Goal: Task Accomplishment & Management: Use online tool/utility

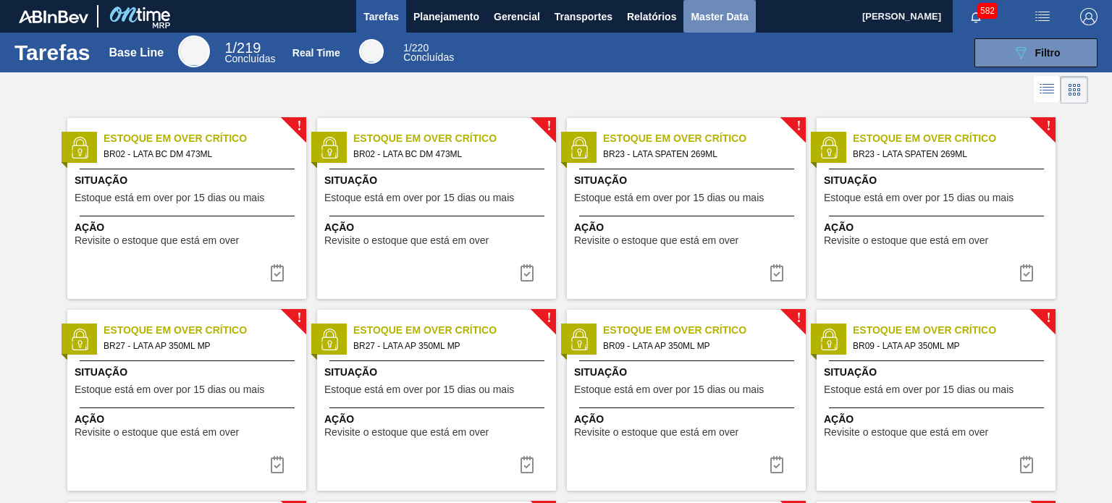
click at [707, 18] on span "Master Data" at bounding box center [719, 16] width 57 height 17
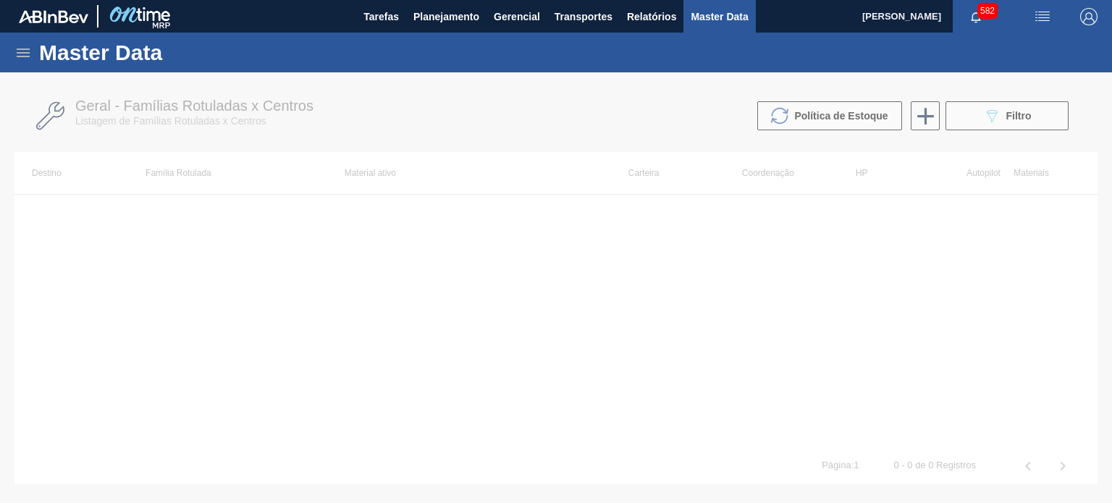
click at [19, 56] on icon at bounding box center [23, 53] width 13 height 9
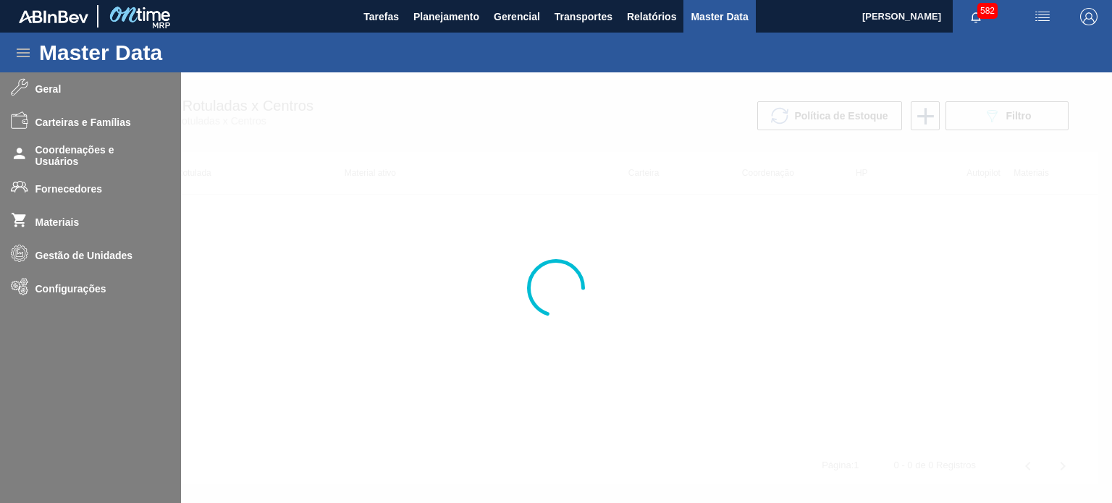
click at [52, 91] on div at bounding box center [556, 287] width 1112 height 431
drag, startPoint x: 350, startPoint y: 148, endPoint x: 329, endPoint y: 145, distance: 21.2
click at [348, 148] on div at bounding box center [556, 287] width 1112 height 431
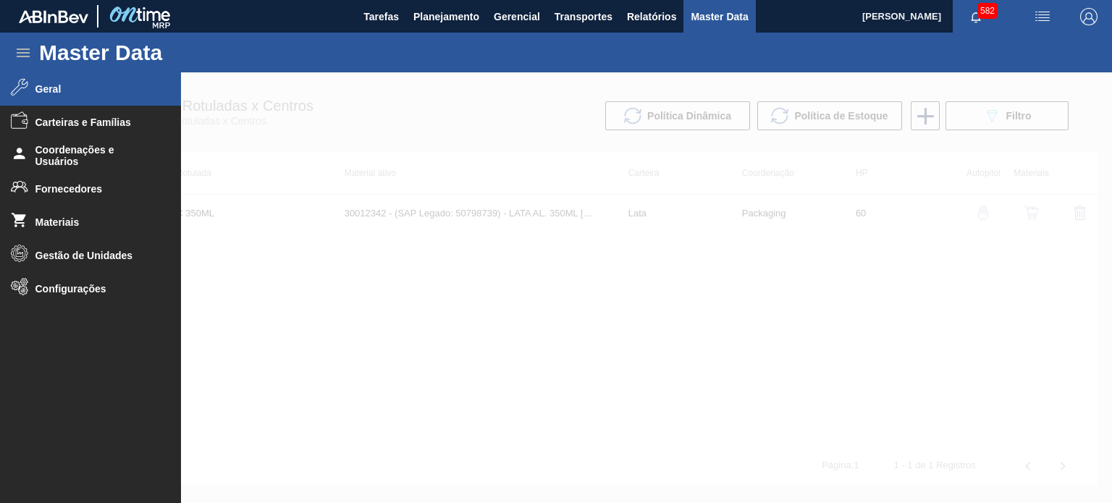
click at [62, 94] on span "Geral" at bounding box center [94, 89] width 119 height 12
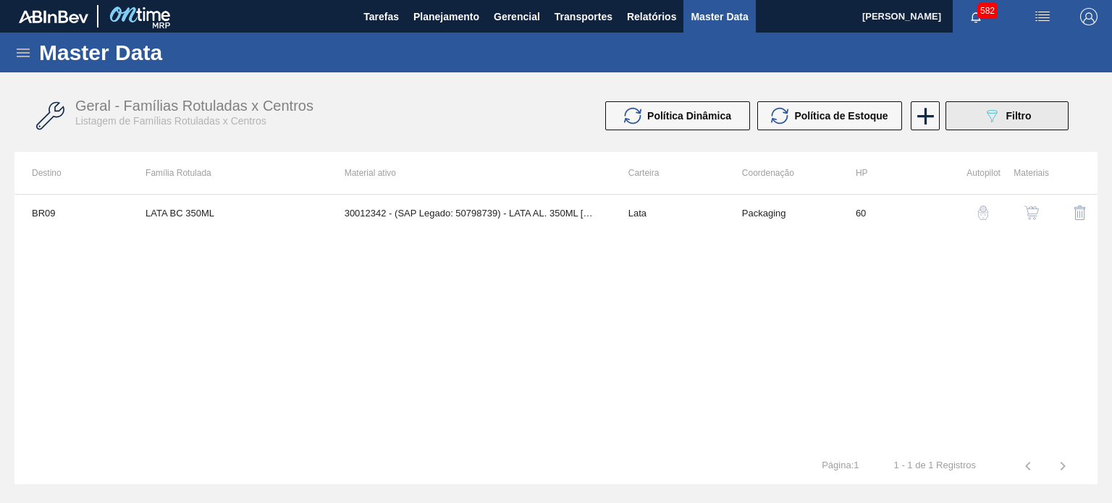
click at [996, 110] on icon "089F7B8B-B2A5-4AFE-B5C0-19BA573D28AC" at bounding box center [991, 115] width 17 height 17
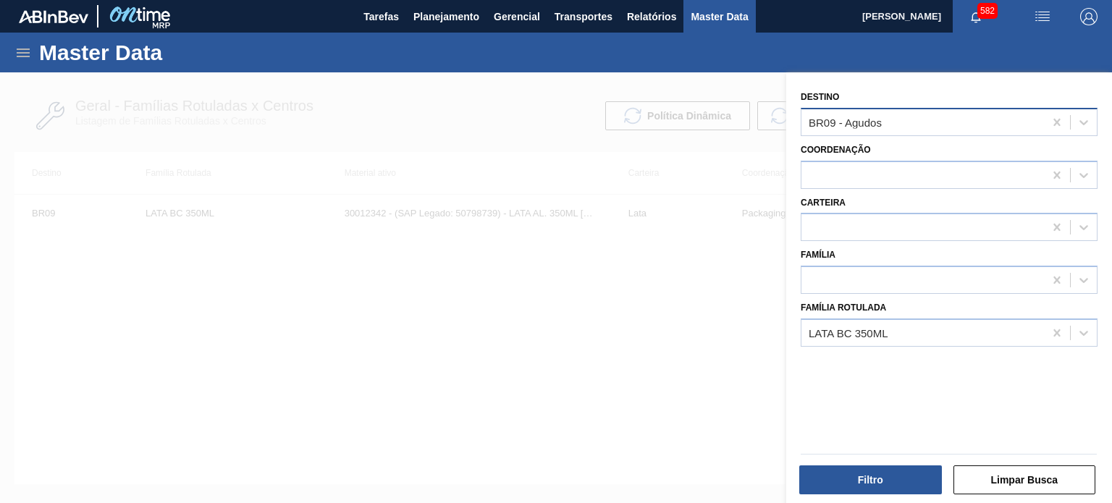
click at [906, 123] on div "BR09 - Agudos" at bounding box center [923, 122] width 243 height 21
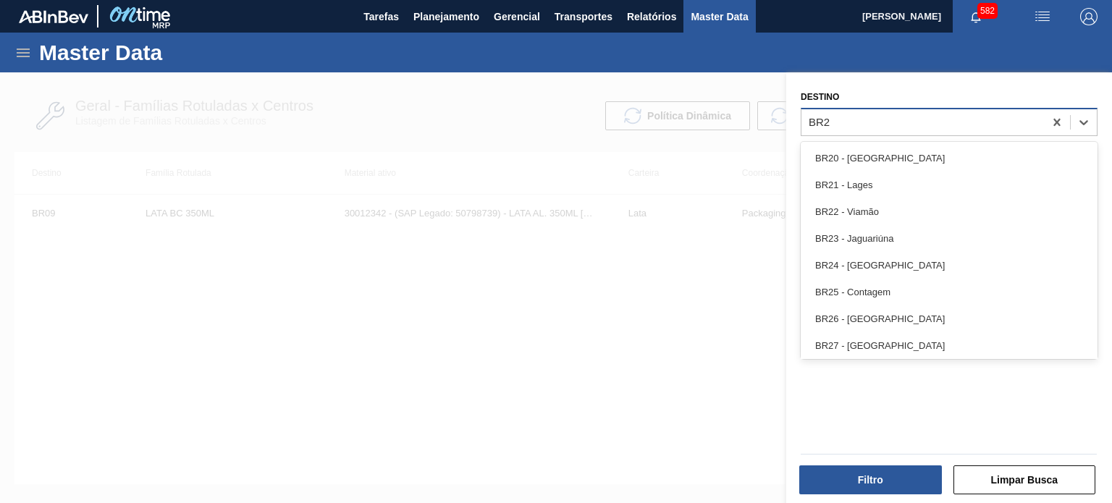
type input "BR22"
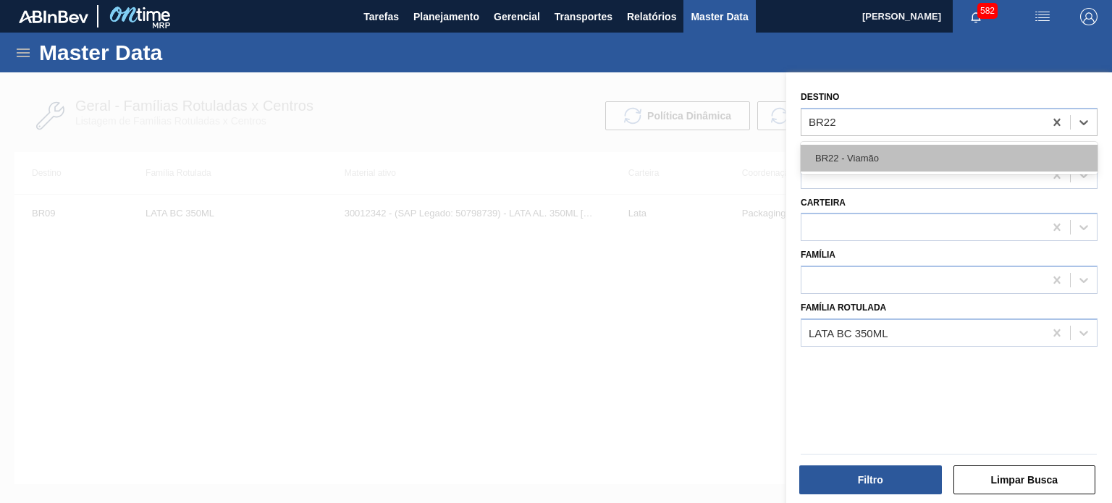
click at [887, 154] on div "BR22 - Viamão" at bounding box center [949, 158] width 297 height 27
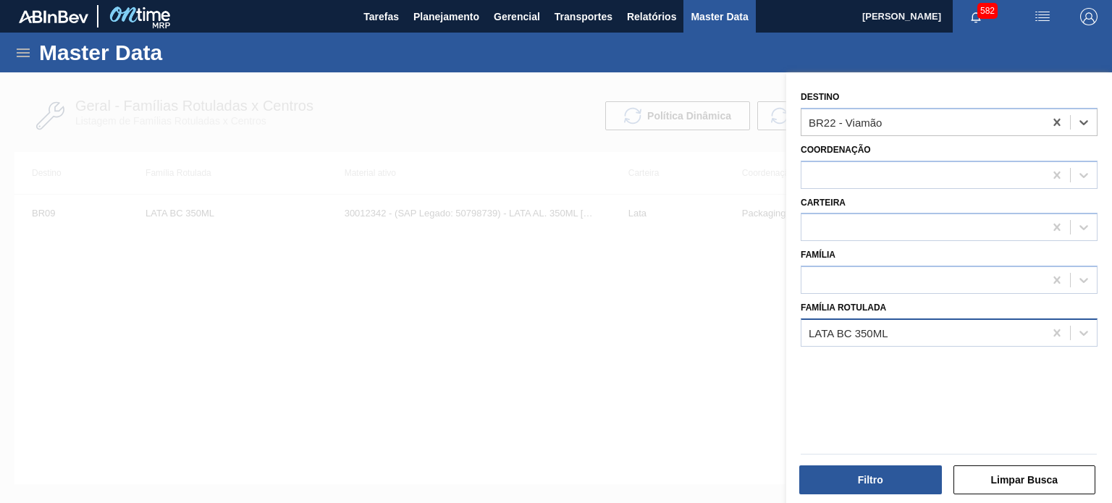
click at [923, 338] on div "LATA BC 350ML" at bounding box center [923, 332] width 243 height 21
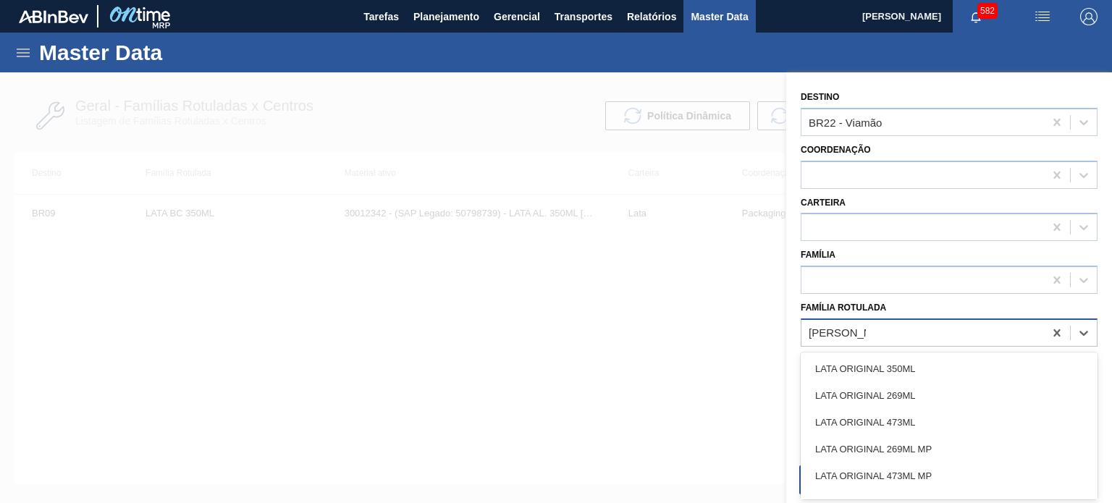
type Rotulada "LATA ORIGIN"
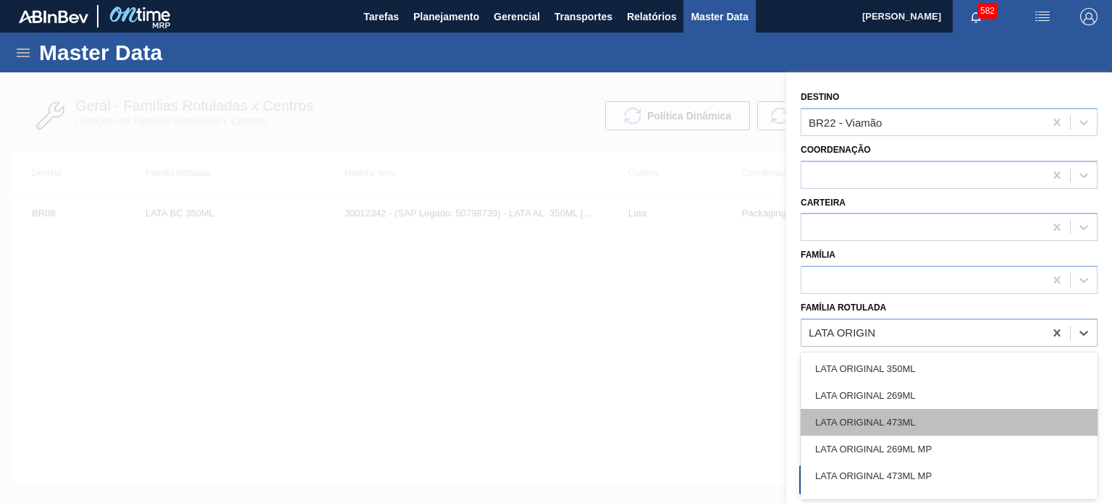
click at [920, 416] on div "LATA ORIGINAL 473ML" at bounding box center [949, 422] width 297 height 27
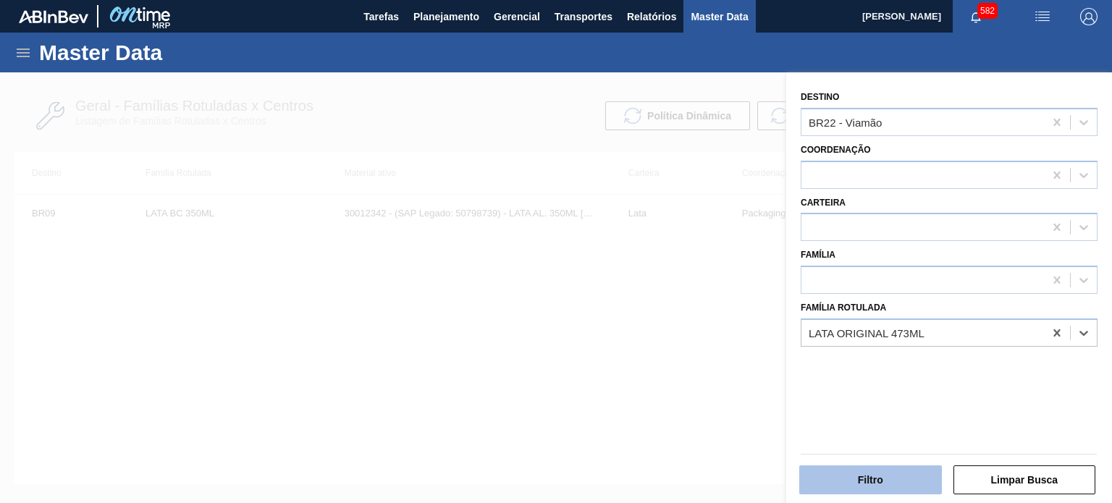
click at [900, 481] on button "Filtro" at bounding box center [870, 480] width 143 height 29
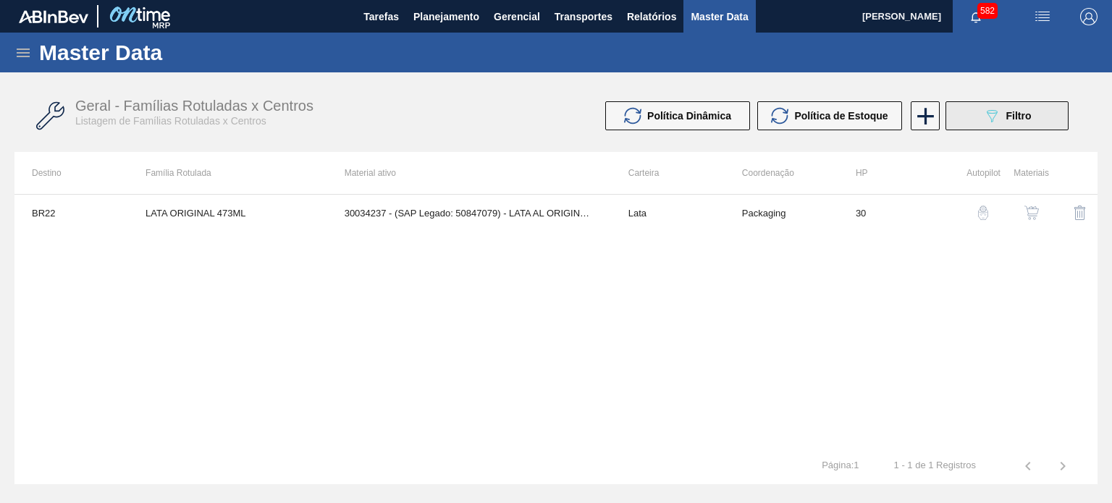
click at [1006, 120] on span "Filtro" at bounding box center [1018, 116] width 25 height 12
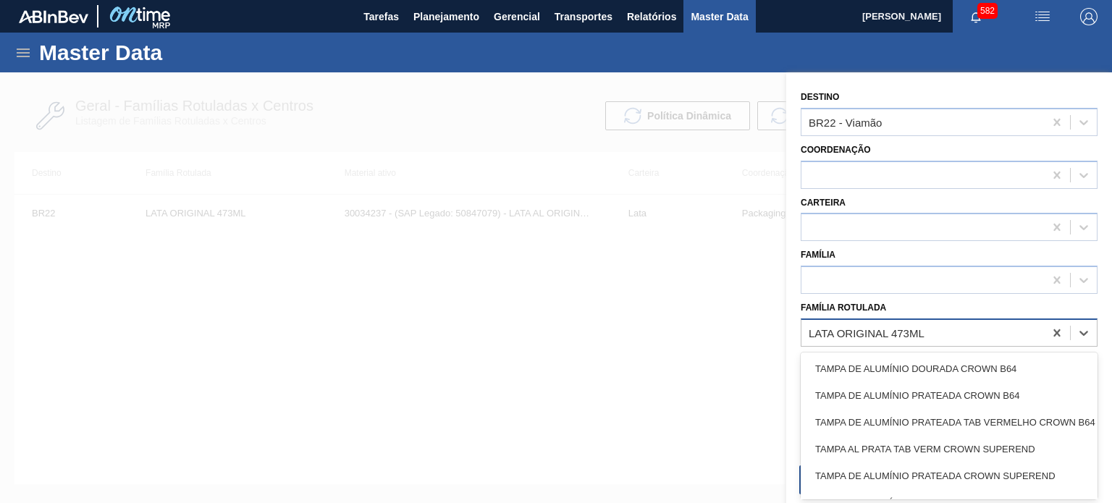
click at [946, 332] on div "LATA ORIGINAL 473ML" at bounding box center [923, 332] width 243 height 21
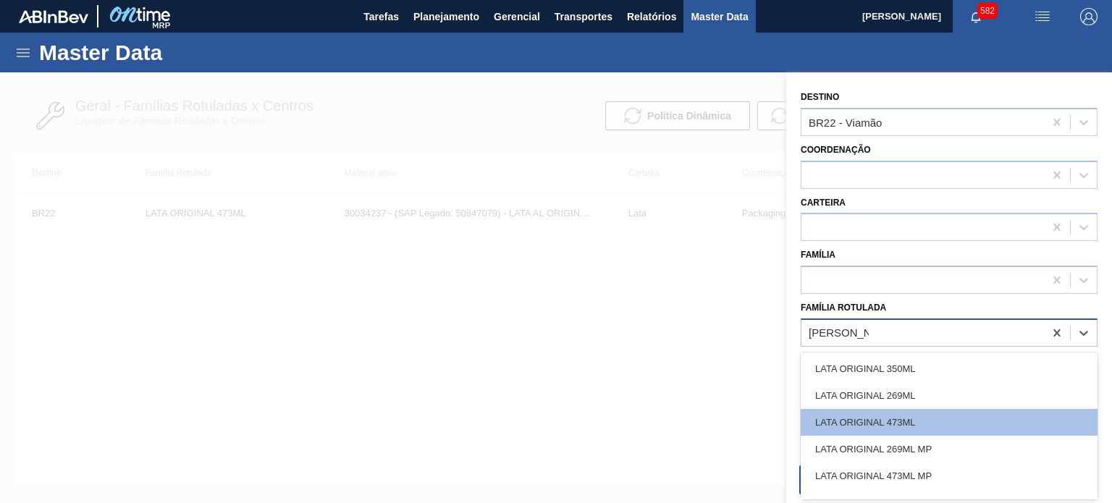
type Rotulada "LATA ORIGIN"
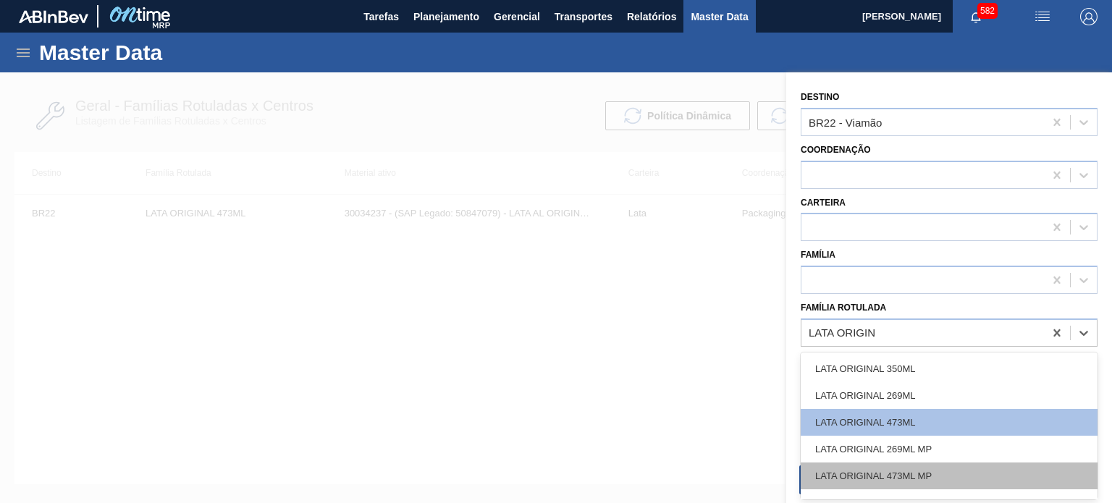
click at [921, 477] on div "LATA ORIGINAL 473ML MP" at bounding box center [949, 476] width 297 height 27
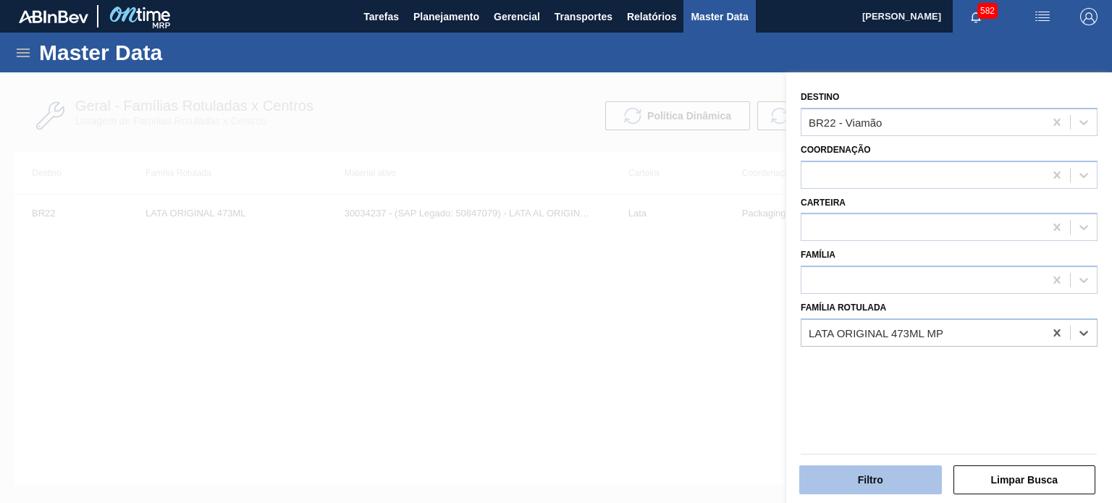
click at [912, 476] on button "Filtro" at bounding box center [870, 480] width 143 height 29
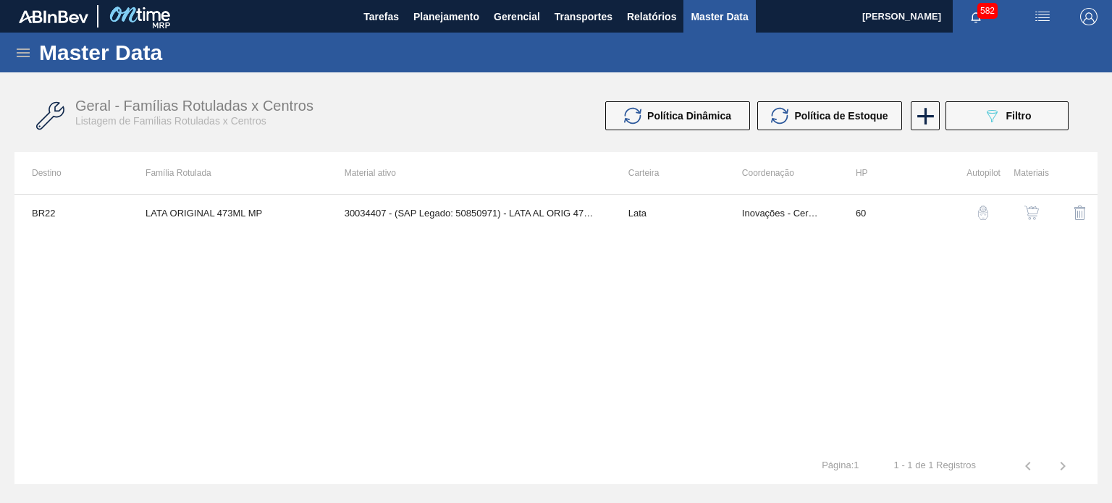
click at [1034, 216] on img "button" at bounding box center [1032, 213] width 14 height 14
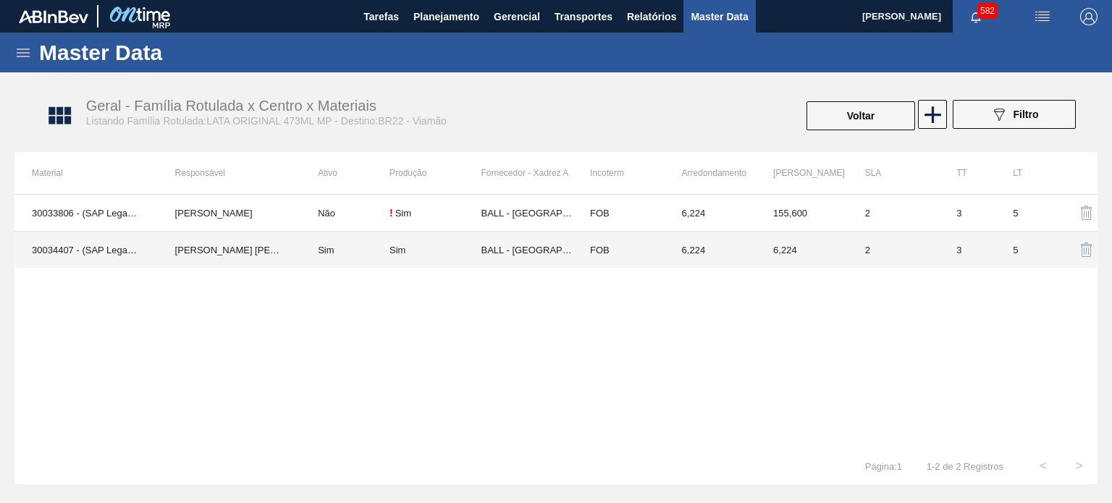
click at [318, 251] on td "Sim" at bounding box center [344, 250] width 89 height 37
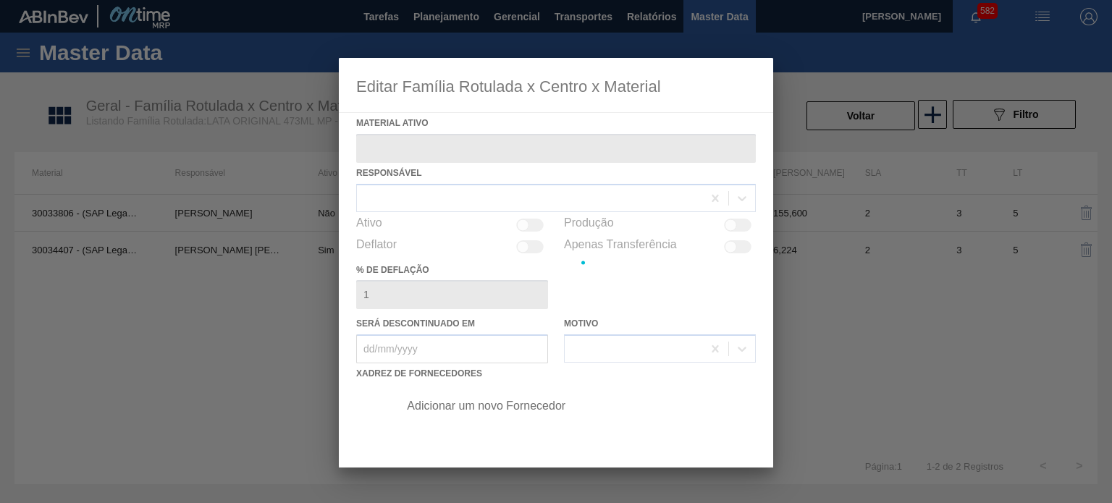
type ativo "30034407 - (SAP Legado: 50850971) - LATA AL ORIG 473ML BRILHO MULTIPACK"
checkbox input "true"
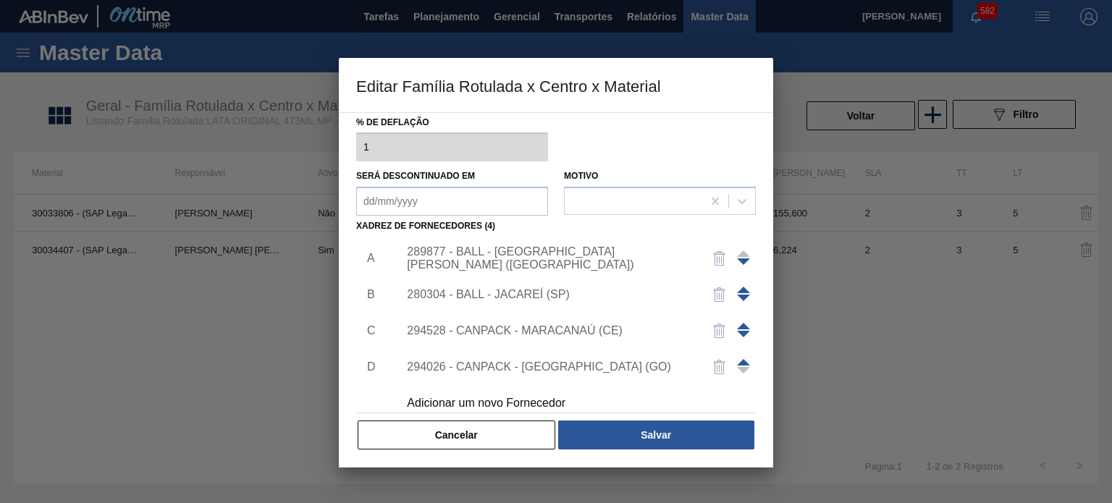
scroll to position [14, 0]
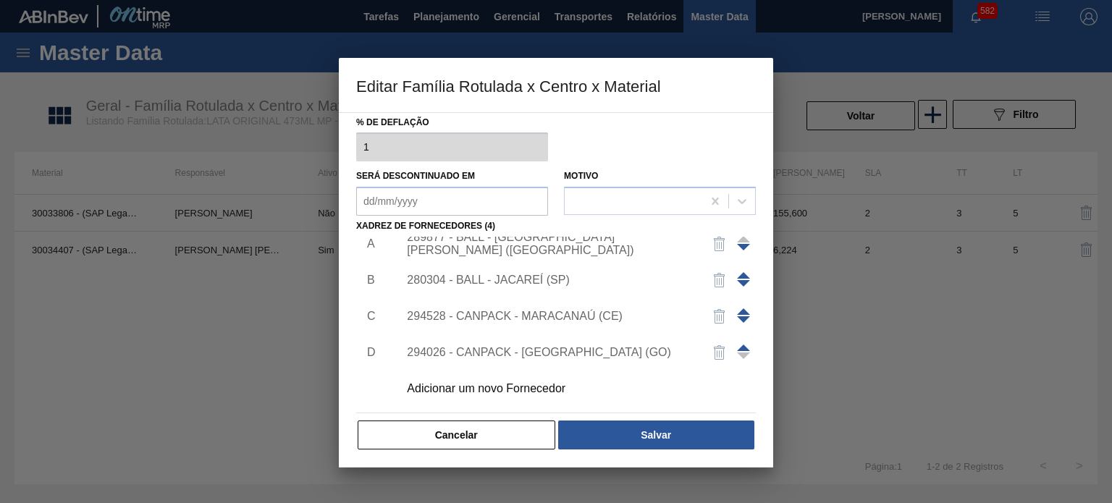
click at [461, 390] on div "Adicionar um novo Fornecedor" at bounding box center [549, 388] width 284 height 13
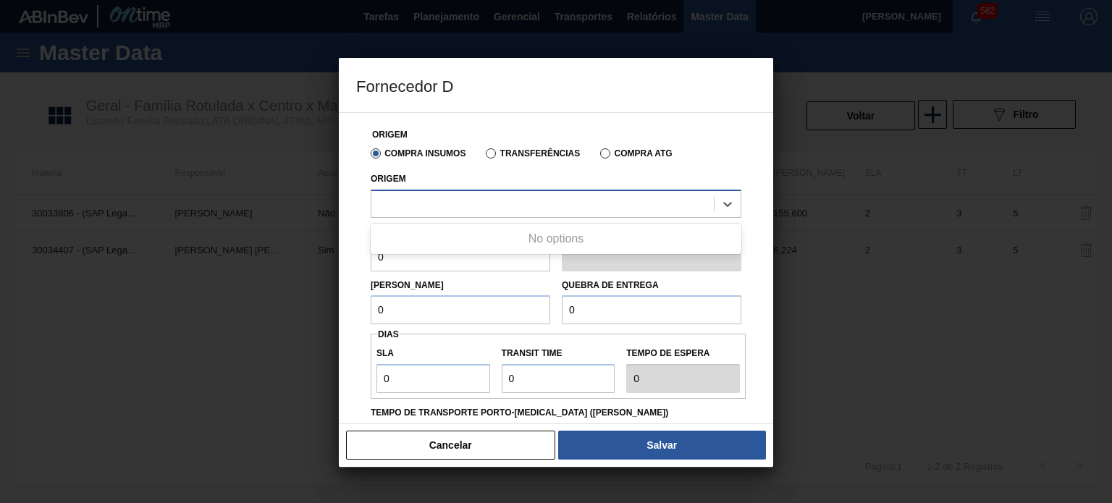
click at [485, 198] on div at bounding box center [542, 203] width 342 height 21
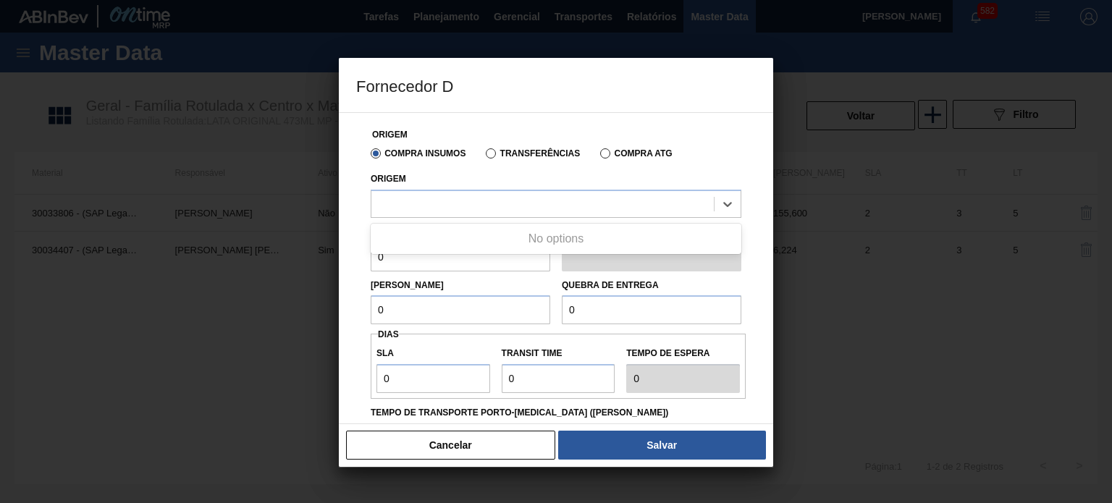
click at [495, 114] on div "Origem Compra Insumos Transferências Compra ATG Origem Use Up and Down to choos…" at bounding box center [556, 364] width 400 height 502
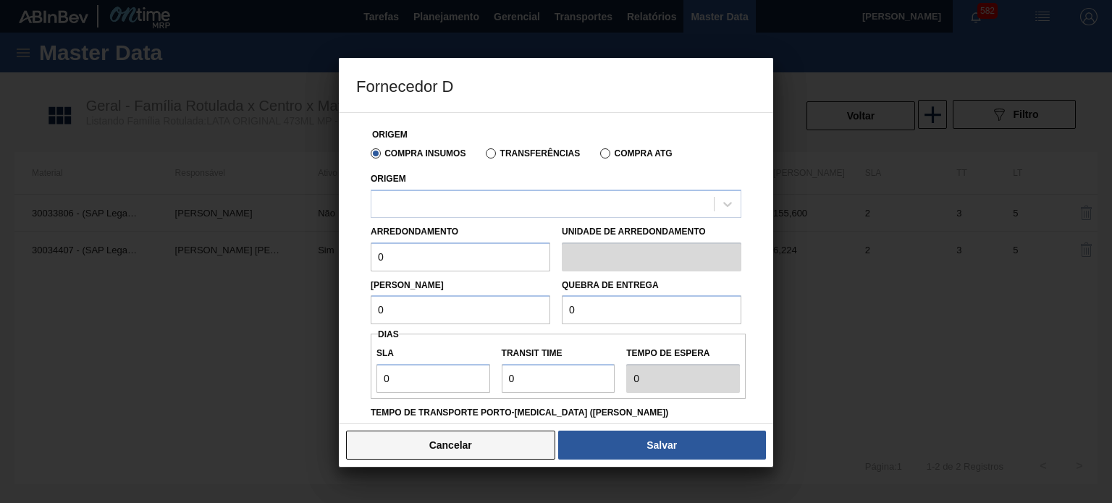
click at [480, 447] on button "Cancelar" at bounding box center [450, 445] width 209 height 29
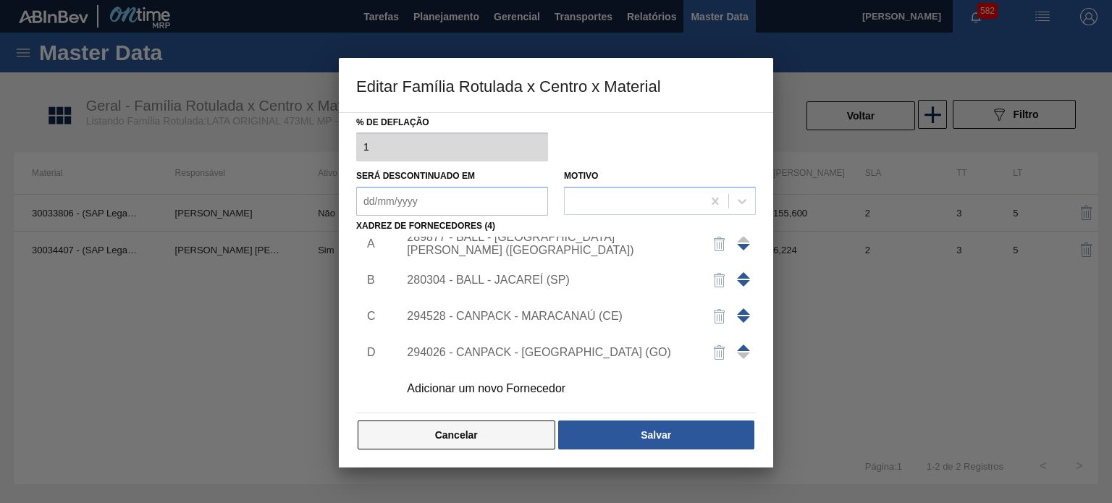
click at [494, 428] on button "Cancelar" at bounding box center [457, 435] width 198 height 29
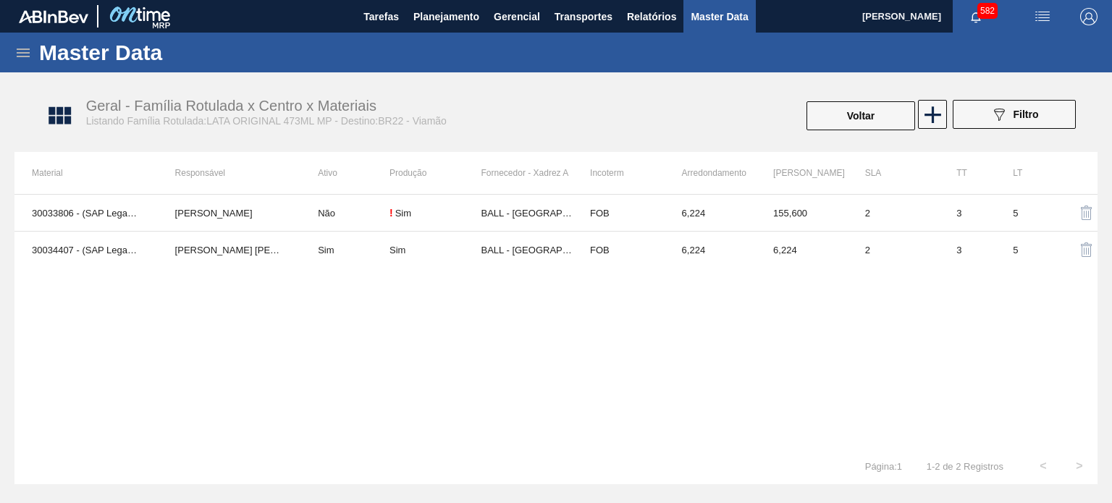
click at [18, 56] on icon at bounding box center [23, 53] width 13 height 9
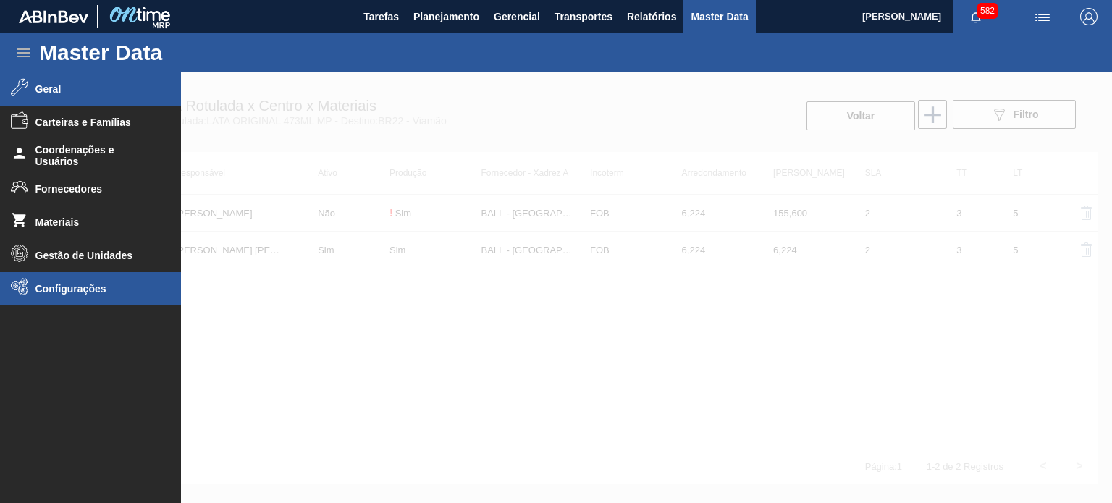
click at [56, 301] on li "Configurações" at bounding box center [90, 288] width 181 height 33
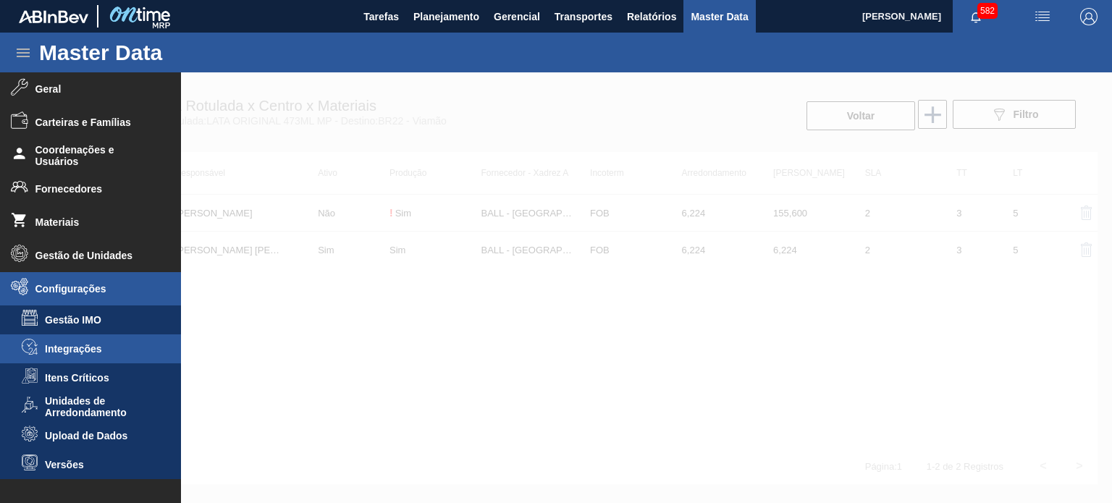
click at [66, 349] on span "Integrações" at bounding box center [101, 349] width 112 height 12
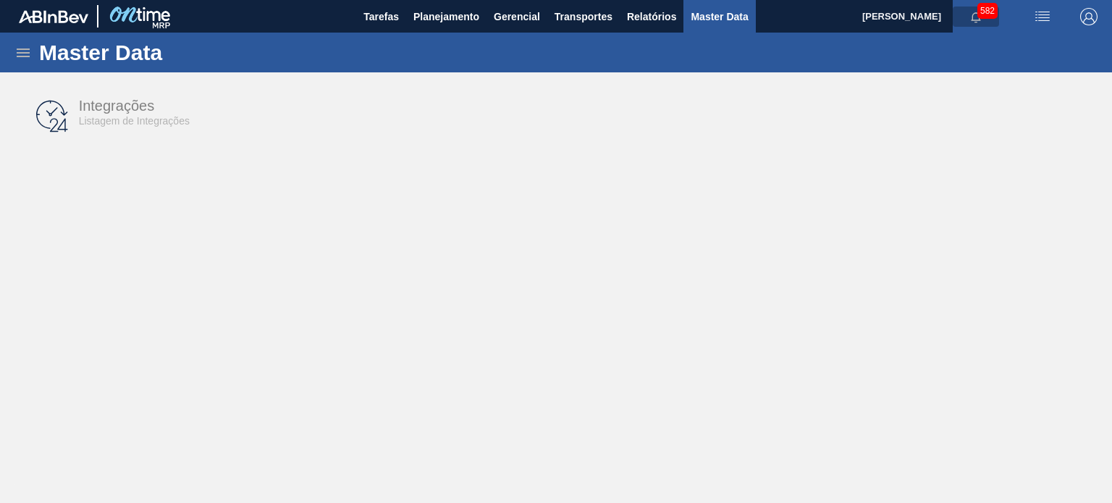
click at [978, 19] on icon "button" at bounding box center [976, 18] width 12 height 12
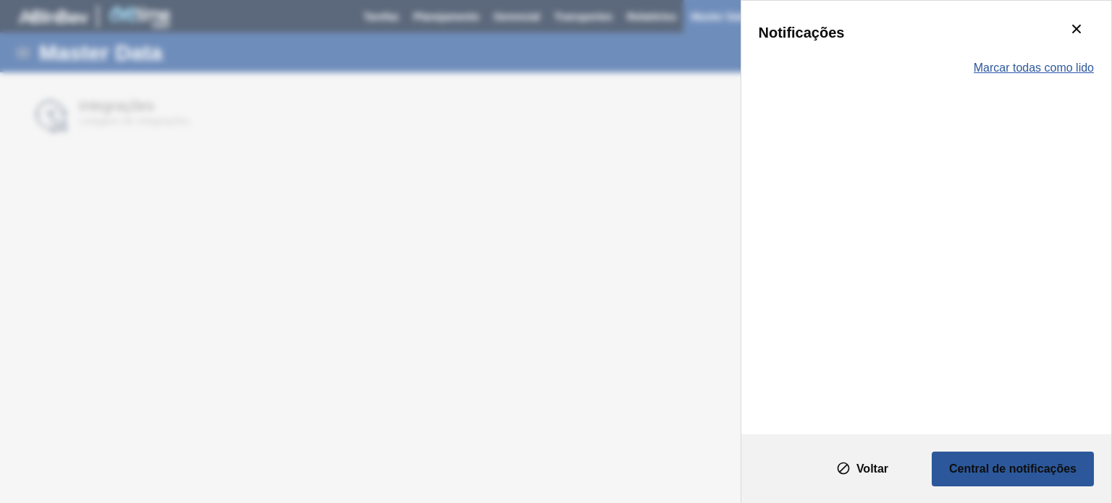
click at [1040, 68] on span "Marcar todas como lido" at bounding box center [1034, 68] width 120 height 13
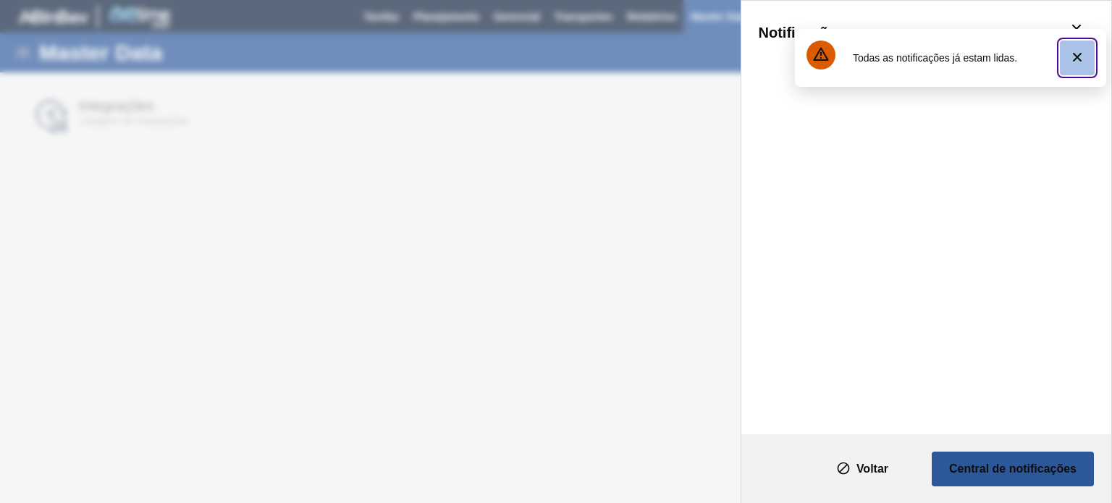
click at [1076, 51] on icon "botão de ícone" at bounding box center [1077, 57] width 17 height 17
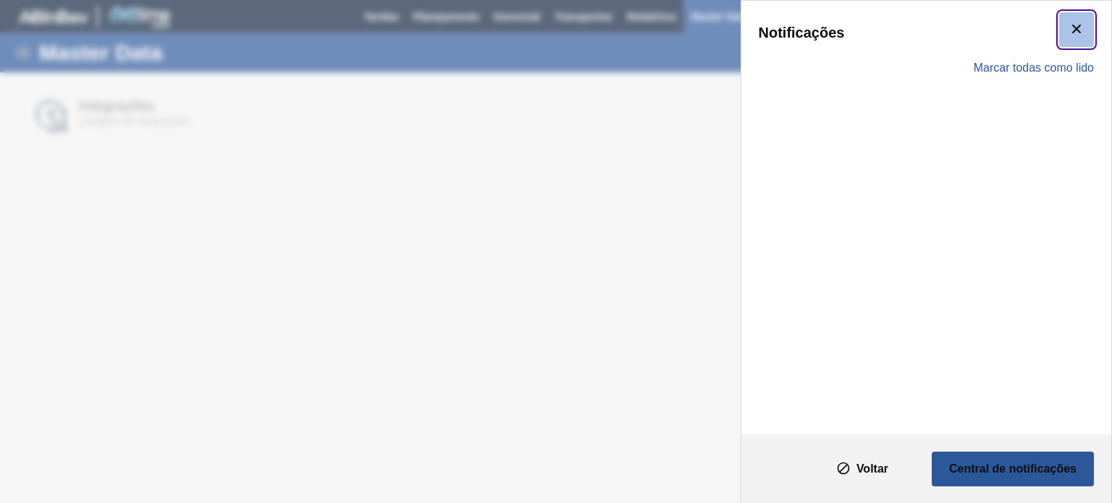
click at [1074, 28] on icon "botão de ícone" at bounding box center [1076, 28] width 17 height 17
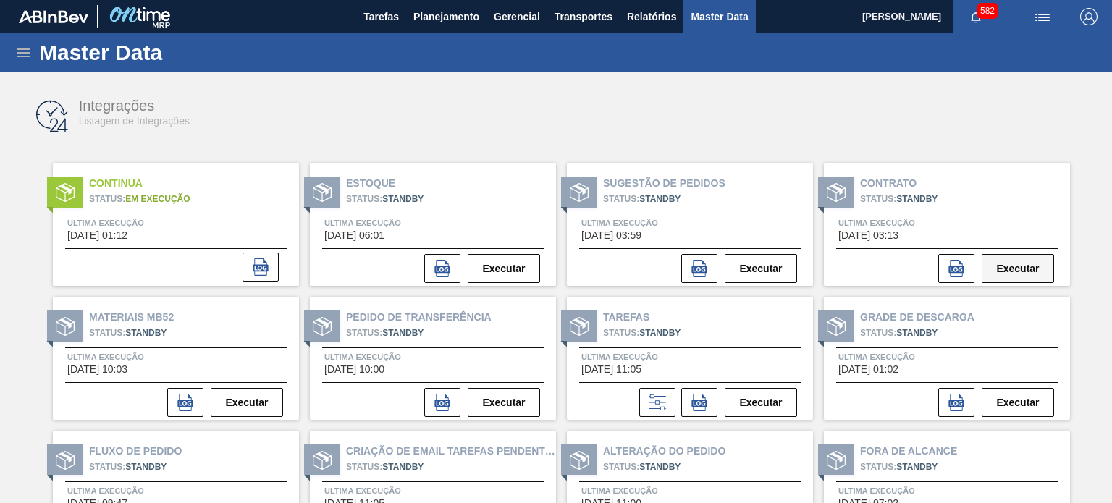
click at [1032, 272] on button "Executar" at bounding box center [1018, 268] width 72 height 29
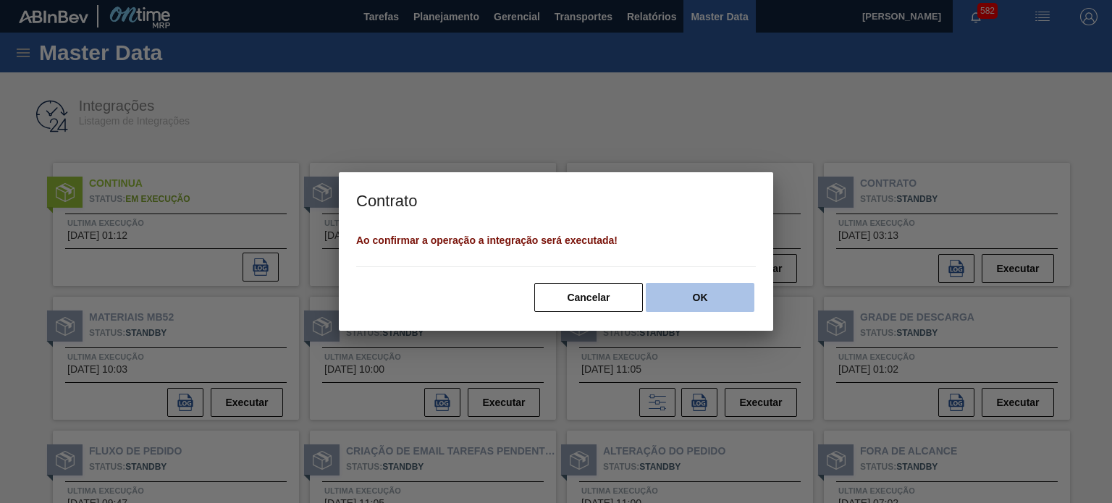
click at [668, 300] on button "OK" at bounding box center [700, 297] width 109 height 29
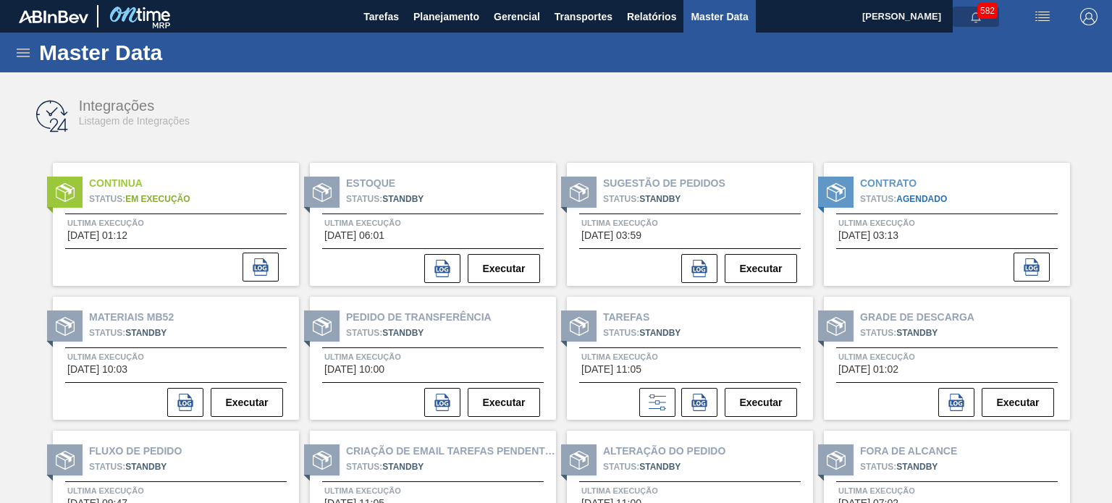
click at [966, 19] on span "button" at bounding box center [976, 17] width 35 height 12
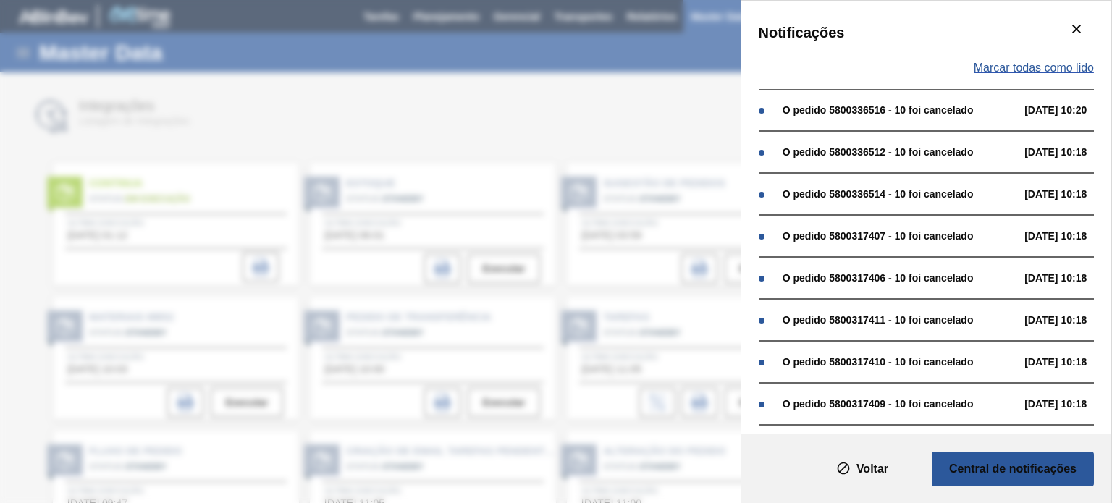
click at [1031, 73] on span "Marcar todas como lido" at bounding box center [1034, 68] width 120 height 13
